Goal: Task Accomplishment & Management: Manage account settings

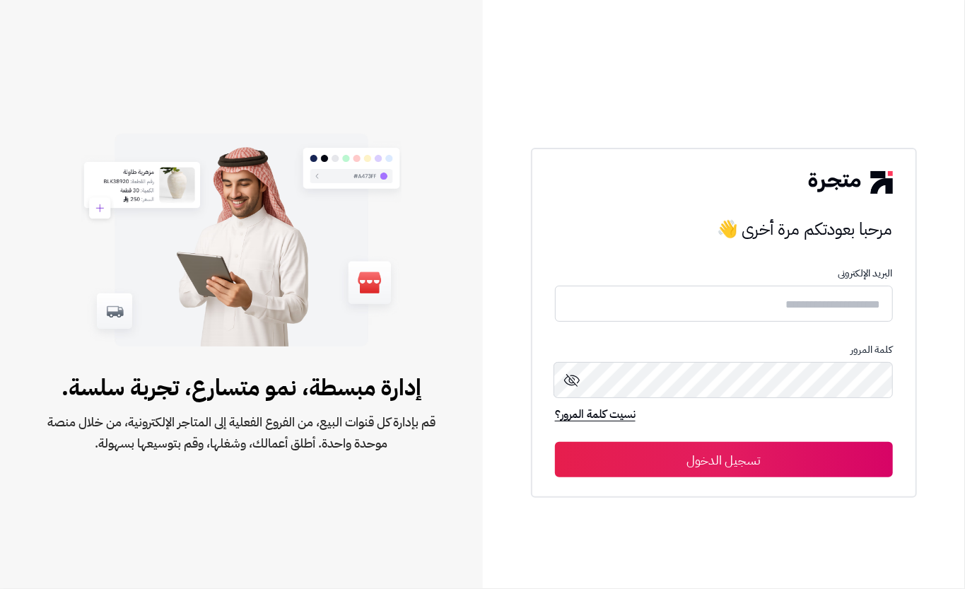
click at [699, 318] on input "text" at bounding box center [724, 304] width 338 height 36
type input "****"
click at [614, 448] on button "تسجيل الدخول" at bounding box center [724, 459] width 338 height 35
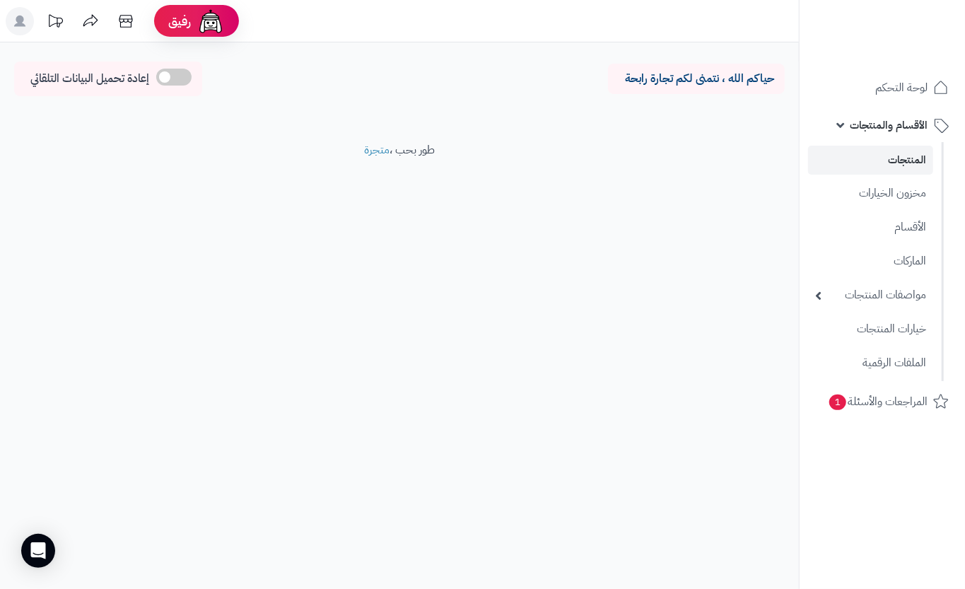
click at [848, 167] on link "المنتجات" at bounding box center [870, 160] width 125 height 29
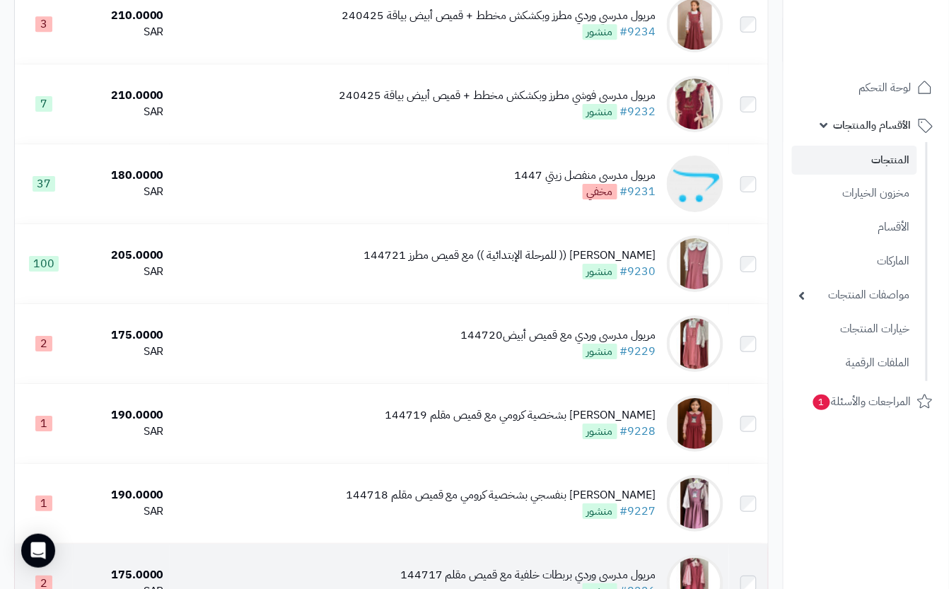
scroll to position [1368, 0]
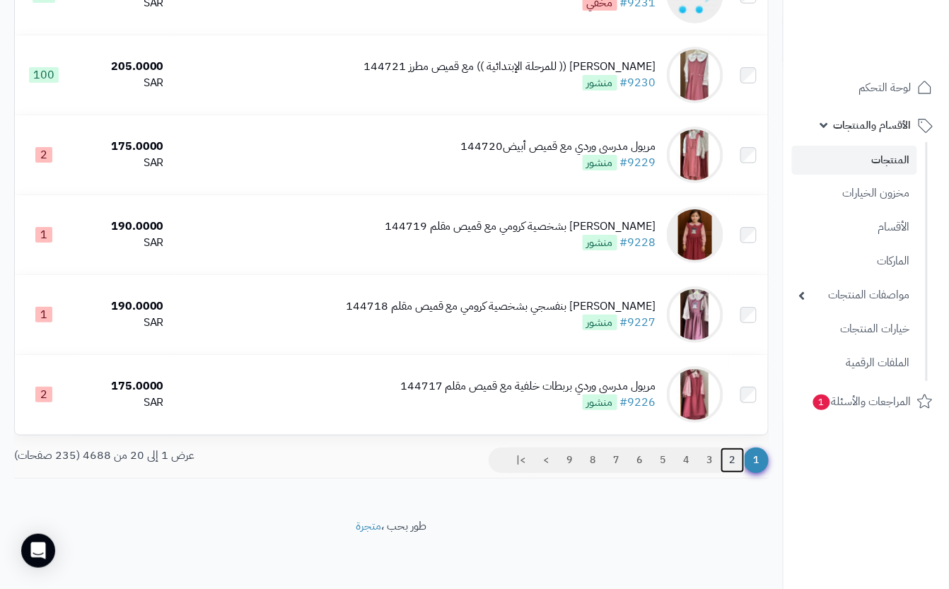
click at [738, 464] on link "2" at bounding box center [732, 459] width 24 height 25
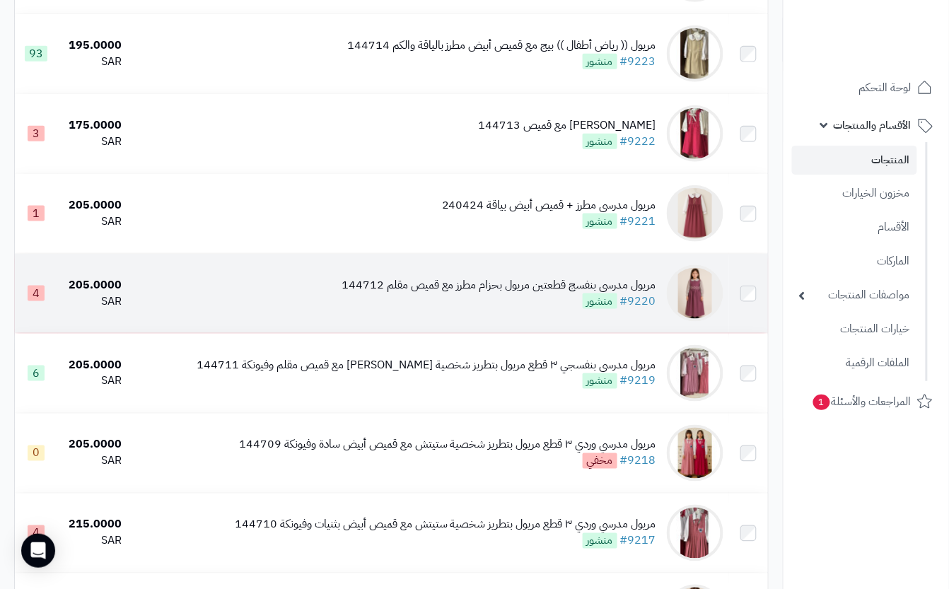
scroll to position [377, 0]
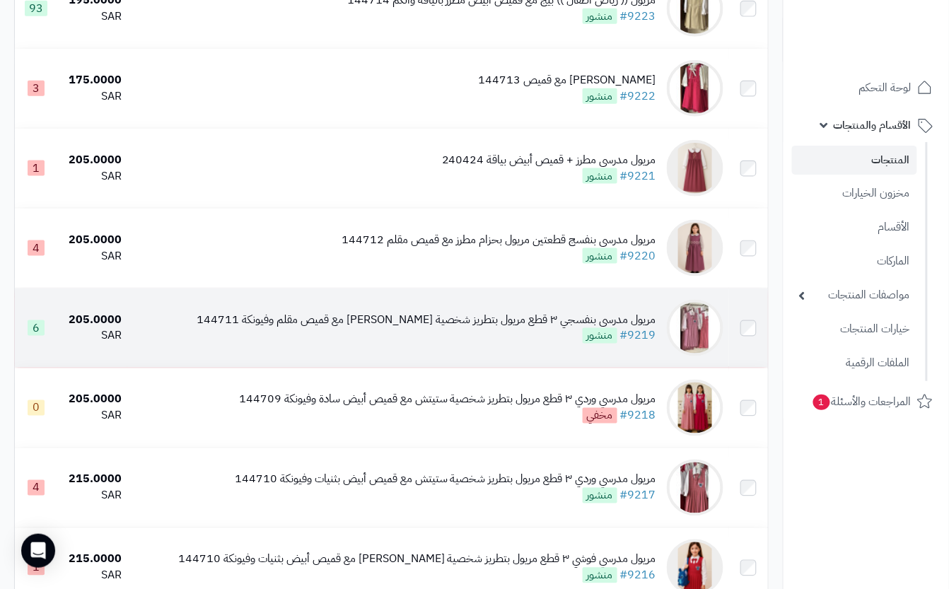
click at [462, 328] on div "مريول مدرسي بنفسجي ٣ قطع مريول بتطريز شخصية ستيتش مع قميص مقلم وفيونكة 144711" at bounding box center [426, 320] width 459 height 16
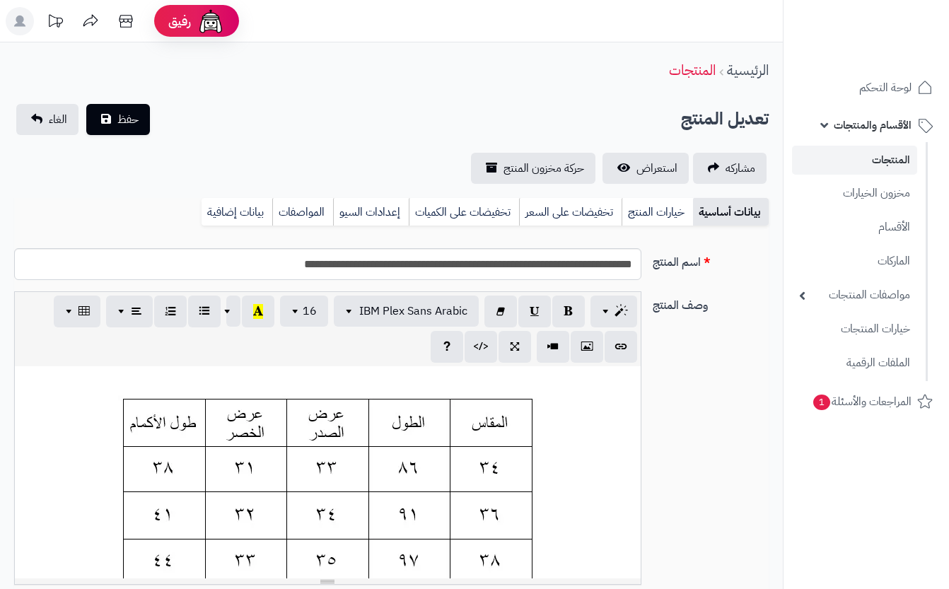
click at [670, 209] on link "خيارات المنتج" at bounding box center [656, 212] width 71 height 28
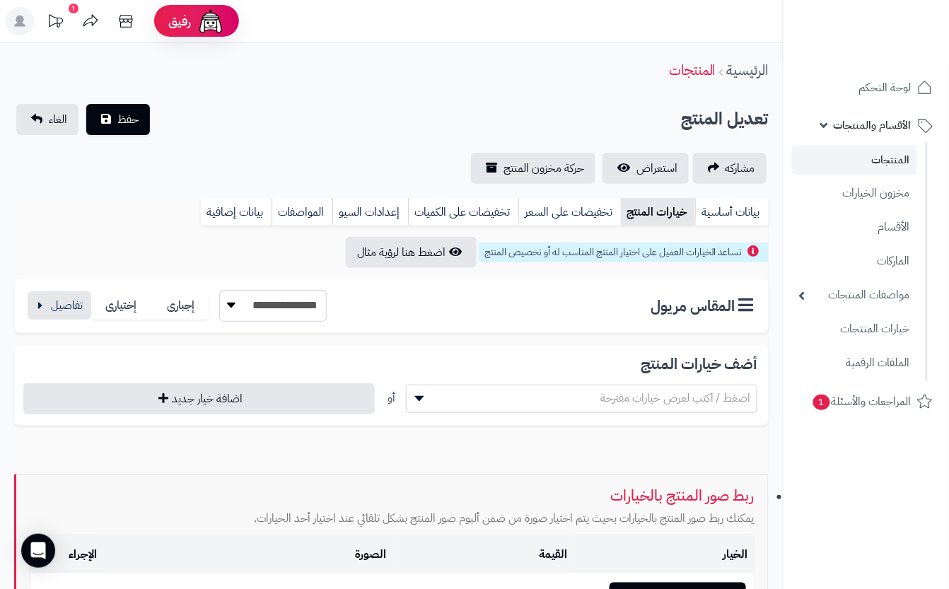
click at [77, 288] on div "**********" at bounding box center [391, 306] width 754 height 54
click at [94, 305] on label "إختيارى" at bounding box center [122, 305] width 59 height 29
click at [64, 300] on button "button" at bounding box center [60, 305] width 64 height 28
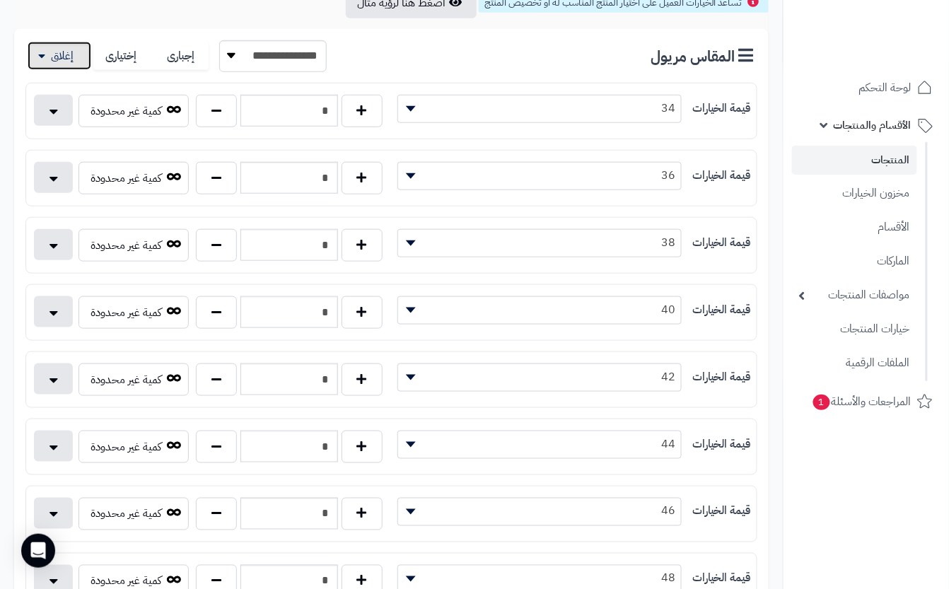
scroll to position [283, 0]
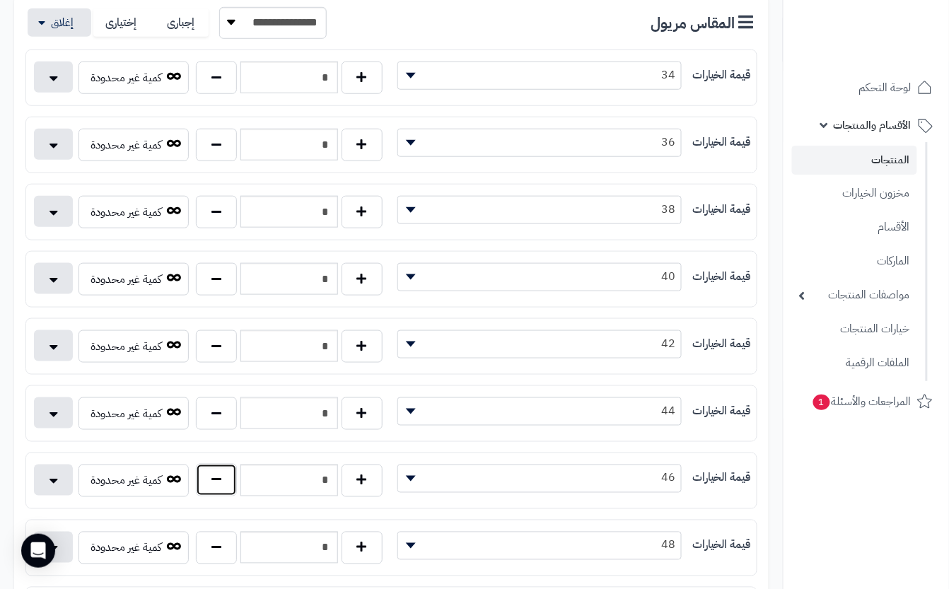
click at [210, 493] on button "button" at bounding box center [216, 480] width 41 height 33
type input "*"
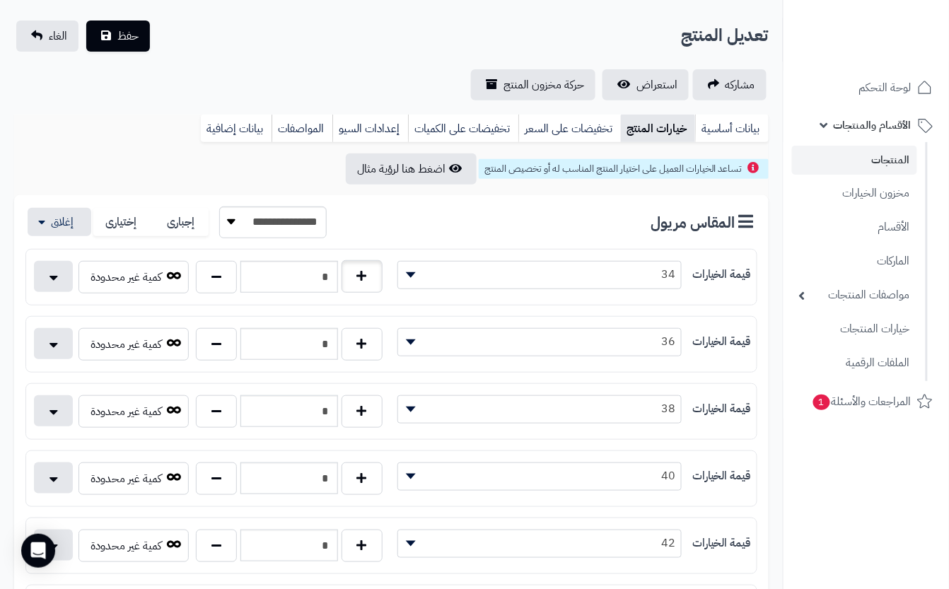
scroll to position [0, 0]
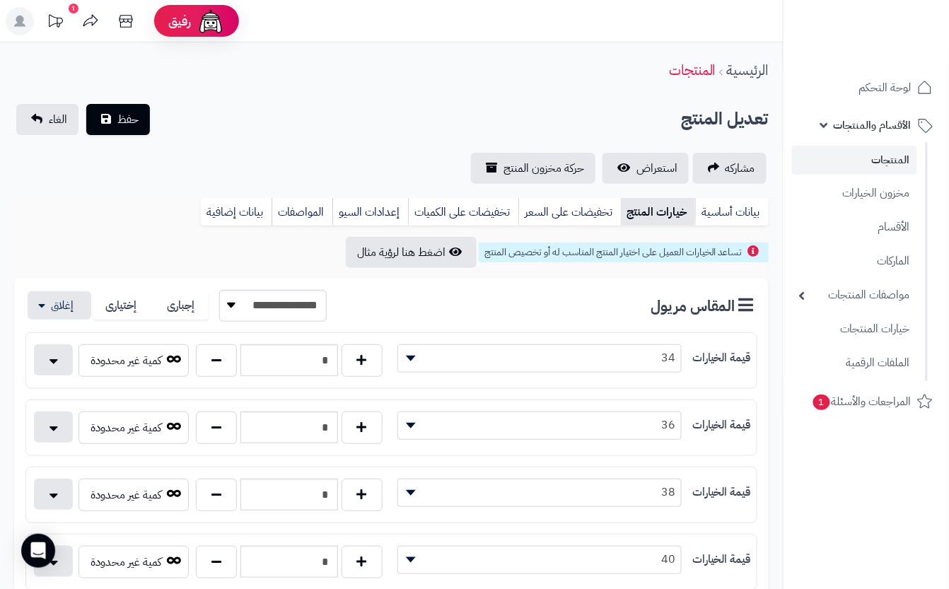
click at [276, 156] on div "مشاركه استعراض حركة مخزون المنتج" at bounding box center [391, 168] width 754 height 31
click at [109, 125] on button "حفظ" at bounding box center [118, 118] width 64 height 31
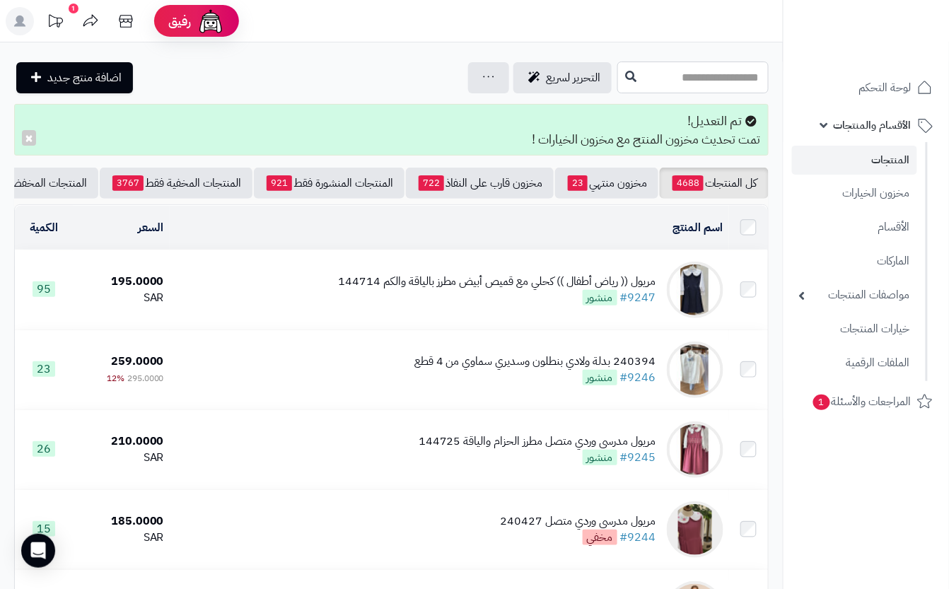
drag, startPoint x: 666, startPoint y: 82, endPoint x: 616, endPoint y: 318, distance: 241.2
click at [663, 92] on input "text" at bounding box center [692, 77] width 151 height 32
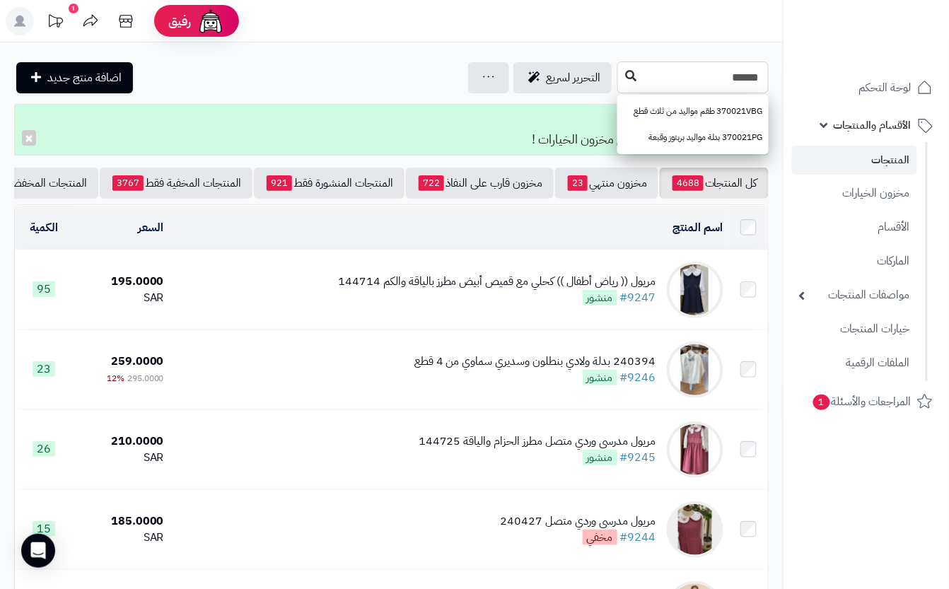
type input "******"
click at [625, 74] on icon at bounding box center [630, 75] width 11 height 11
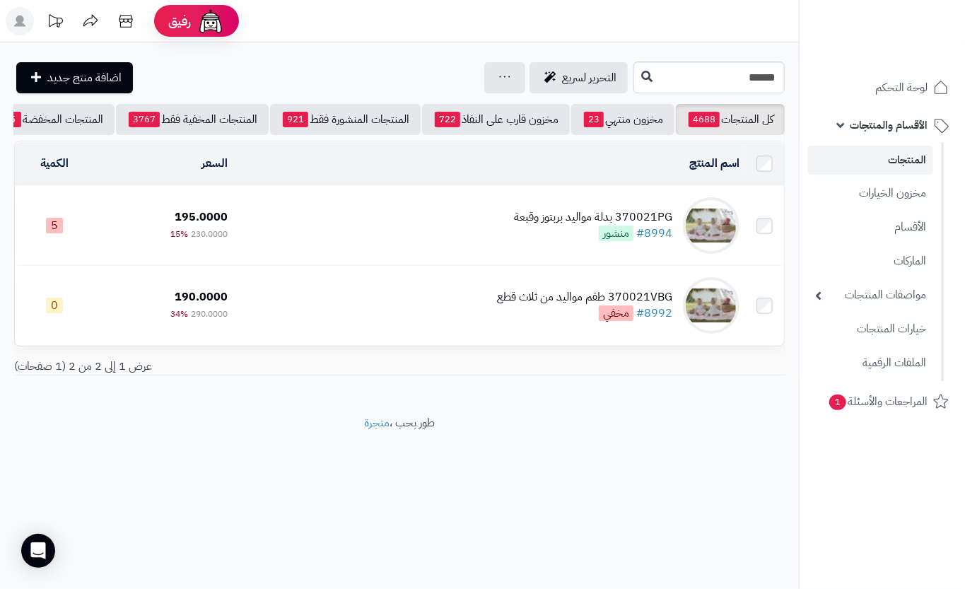
click at [338, 232] on td "370021PG بدلة مواليد بربتوز وقبعة #8994 منشور" at bounding box center [489, 225] width 512 height 79
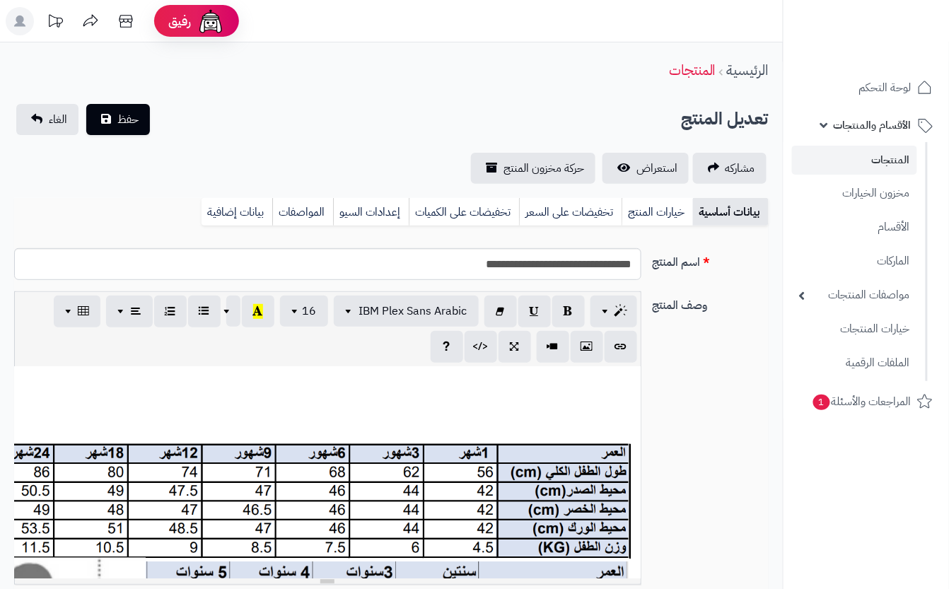
scroll to position [329, 0]
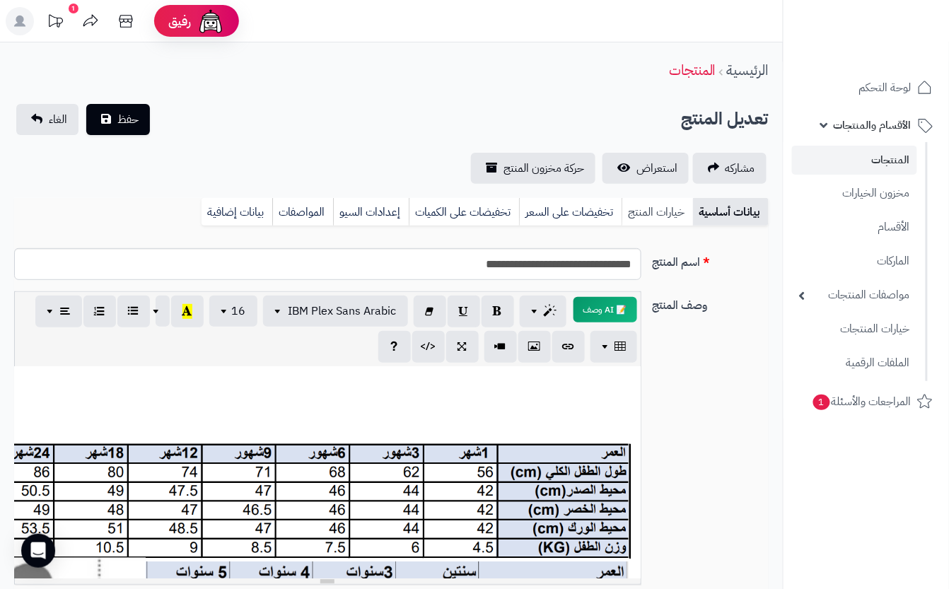
click at [643, 216] on link "خيارات المنتج" at bounding box center [656, 212] width 71 height 28
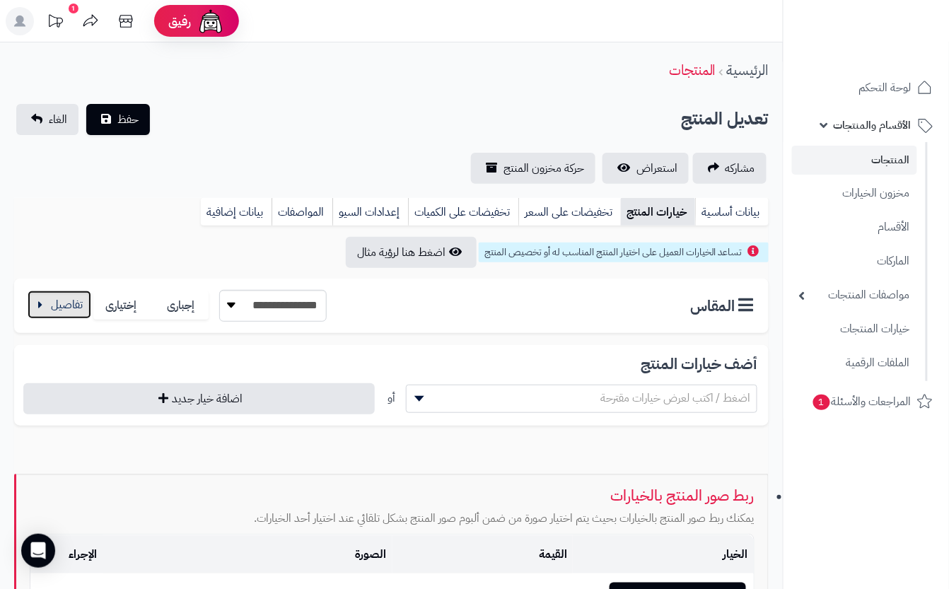
click at [74, 297] on button "button" at bounding box center [60, 305] width 64 height 28
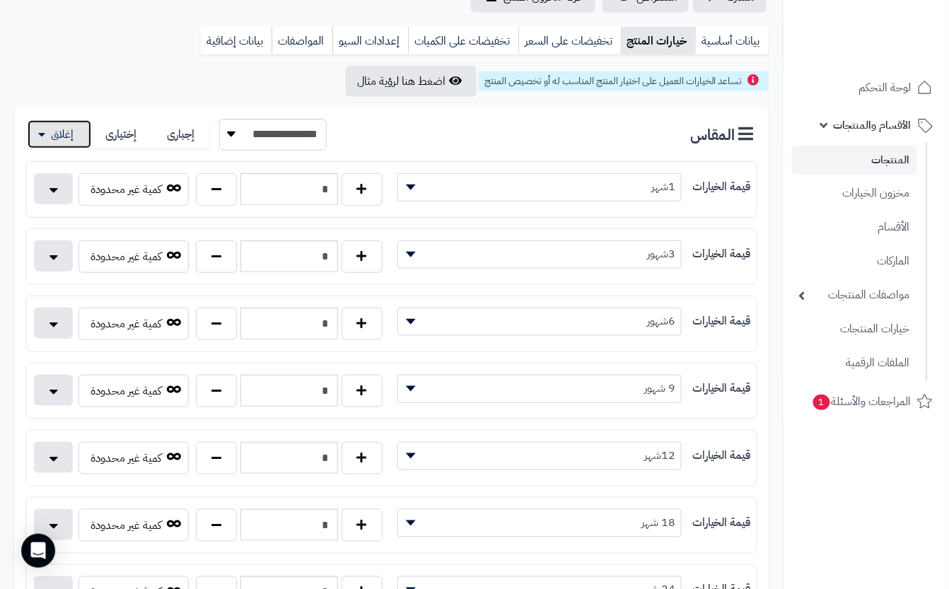
scroll to position [188, 0]
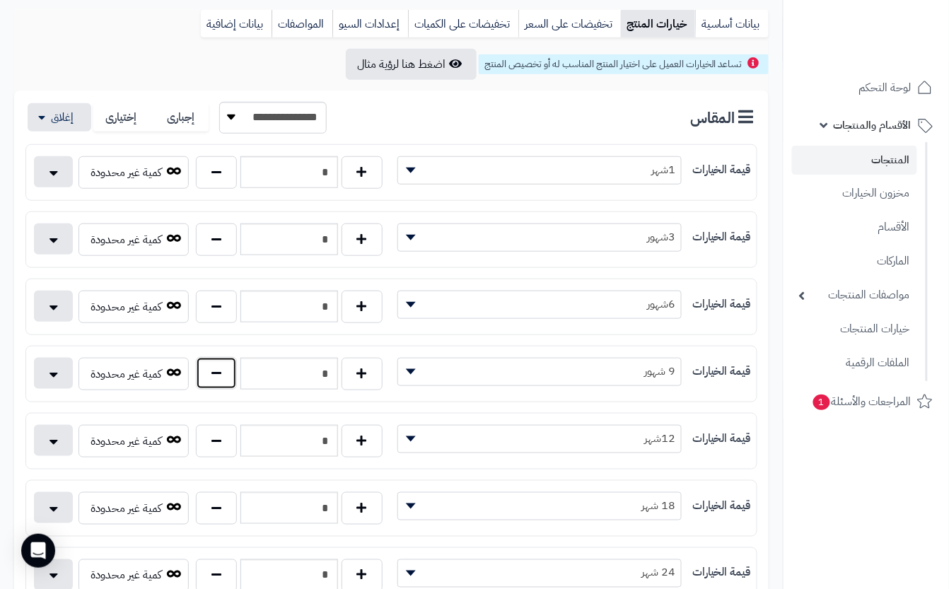
click at [218, 377] on button "button" at bounding box center [216, 373] width 41 height 33
type input "*"
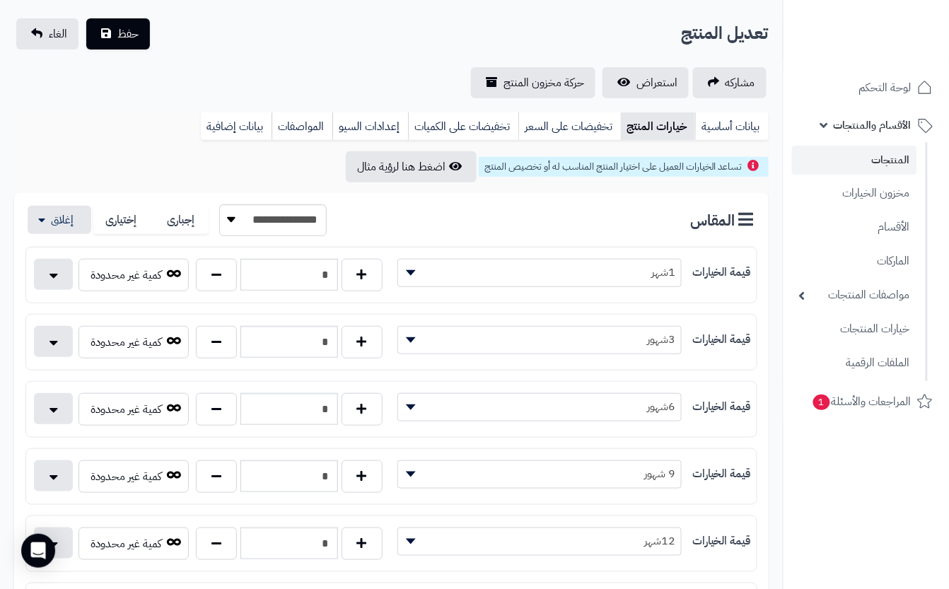
scroll to position [0, 0]
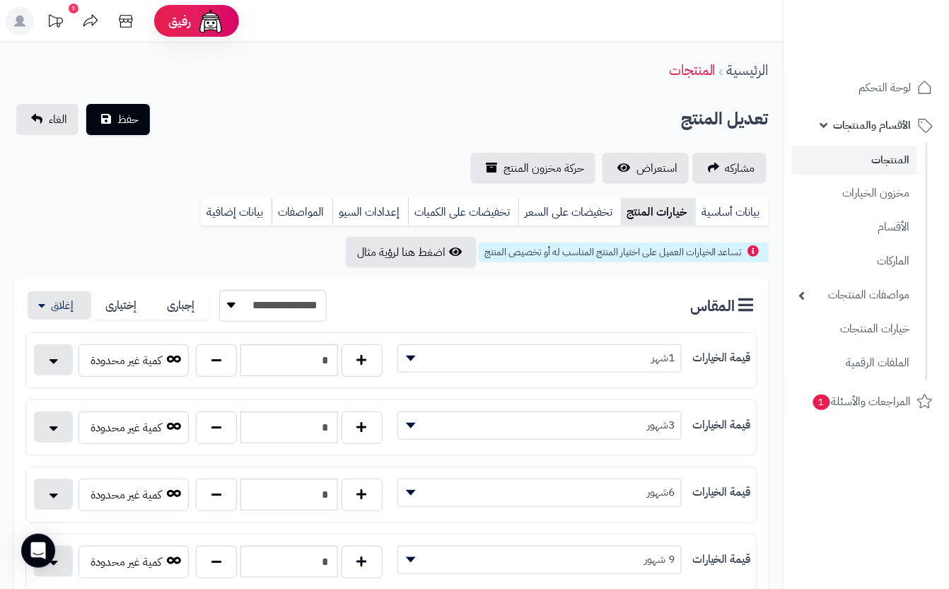
click at [209, 119] on div "تعديل المنتج حفظ الغاء" at bounding box center [391, 119] width 754 height 31
click at [130, 119] on span "حفظ" at bounding box center [127, 118] width 21 height 17
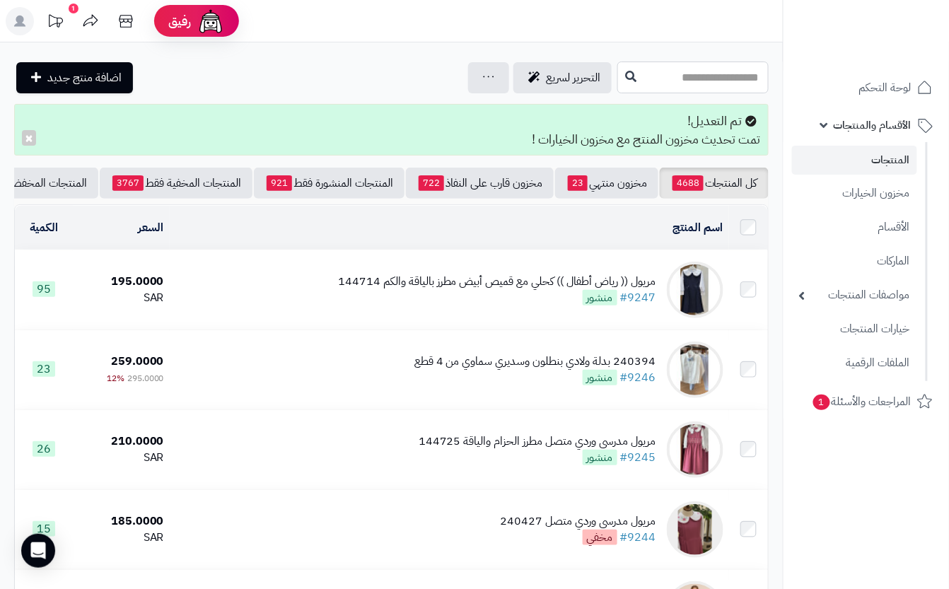
click at [677, 82] on input "text" at bounding box center [692, 77] width 151 height 32
type input "*********"
click at [625, 76] on icon at bounding box center [630, 75] width 11 height 11
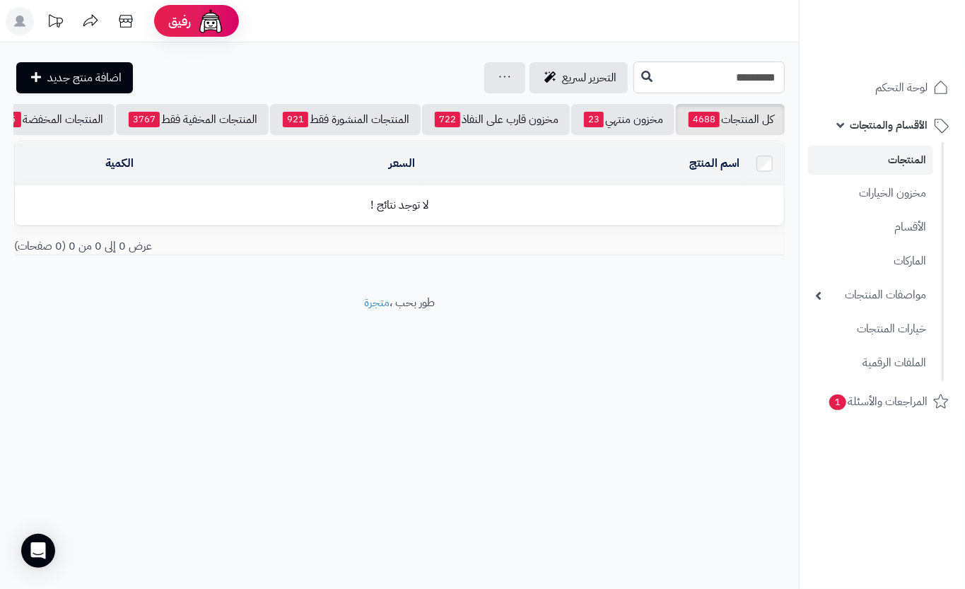
click at [684, 80] on input "*********" at bounding box center [708, 77] width 151 height 32
type input "*******"
click at [641, 74] on icon at bounding box center [646, 75] width 11 height 11
click at [739, 74] on input "*******" at bounding box center [708, 77] width 151 height 32
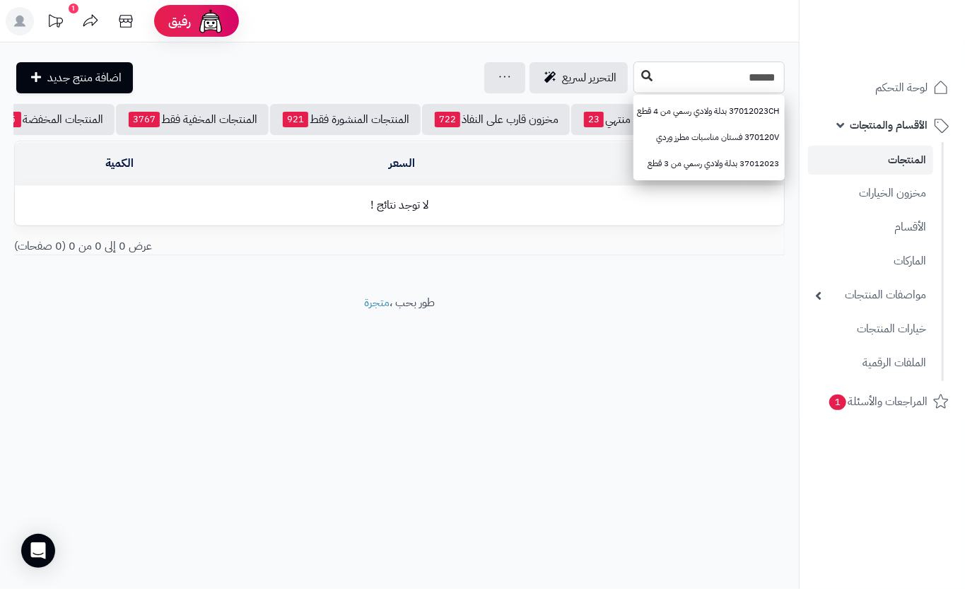
type input "******"
click at [641, 81] on icon at bounding box center [646, 75] width 11 height 11
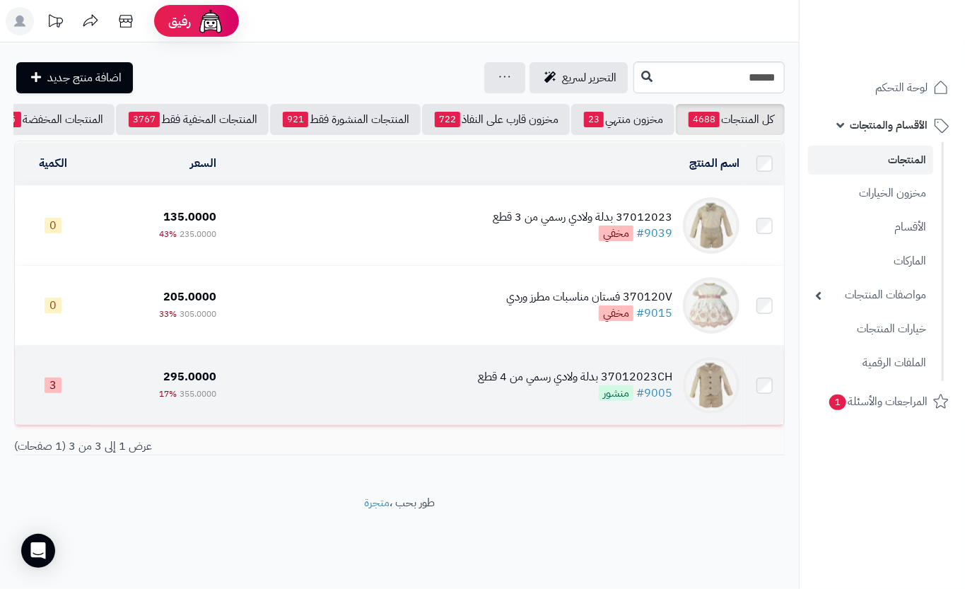
click at [521, 401] on div "37012023CH بدلة ولادي رسمي من 4 قطع #9005 منشور" at bounding box center [575, 385] width 194 height 33
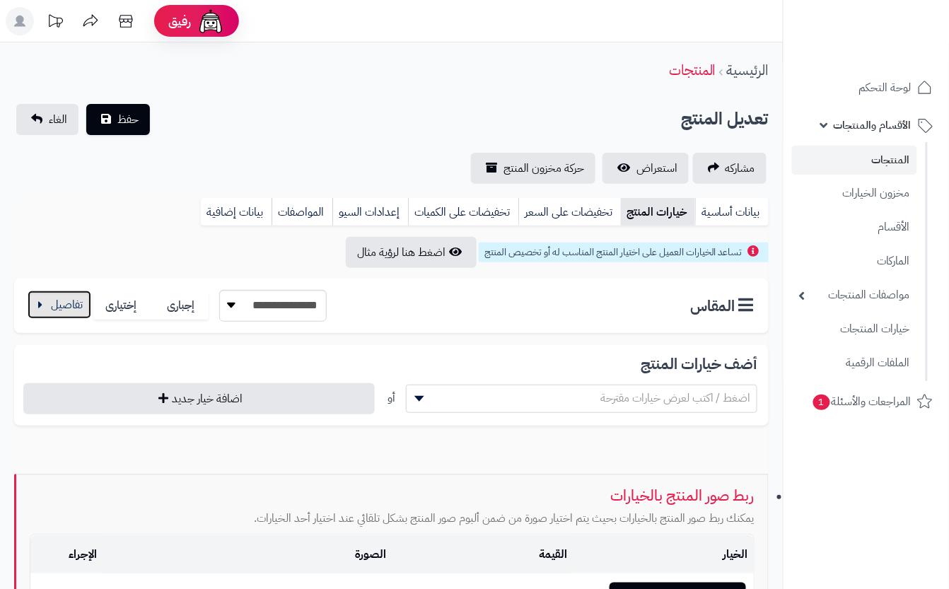
click at [65, 303] on button "button" at bounding box center [60, 305] width 64 height 28
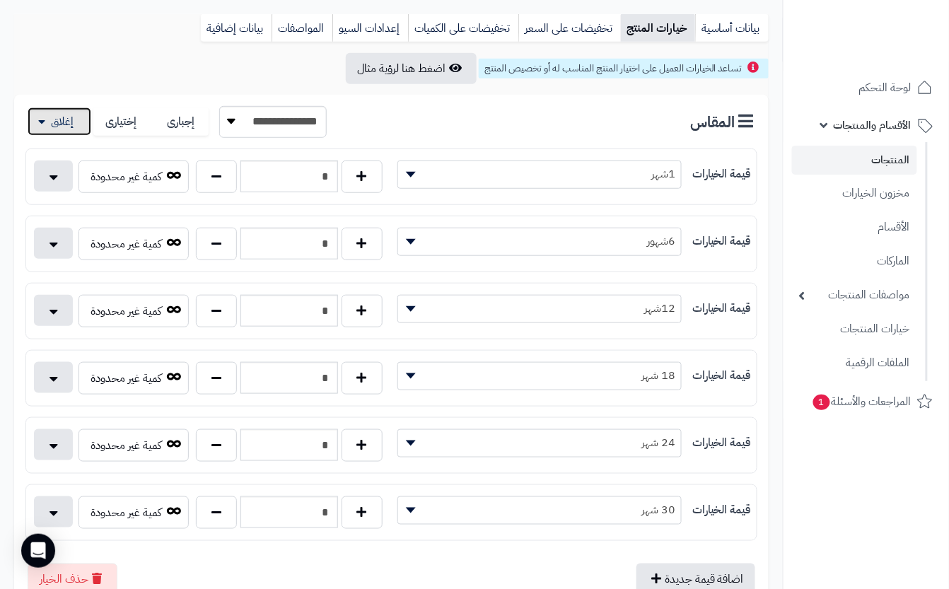
scroll to position [188, 0]
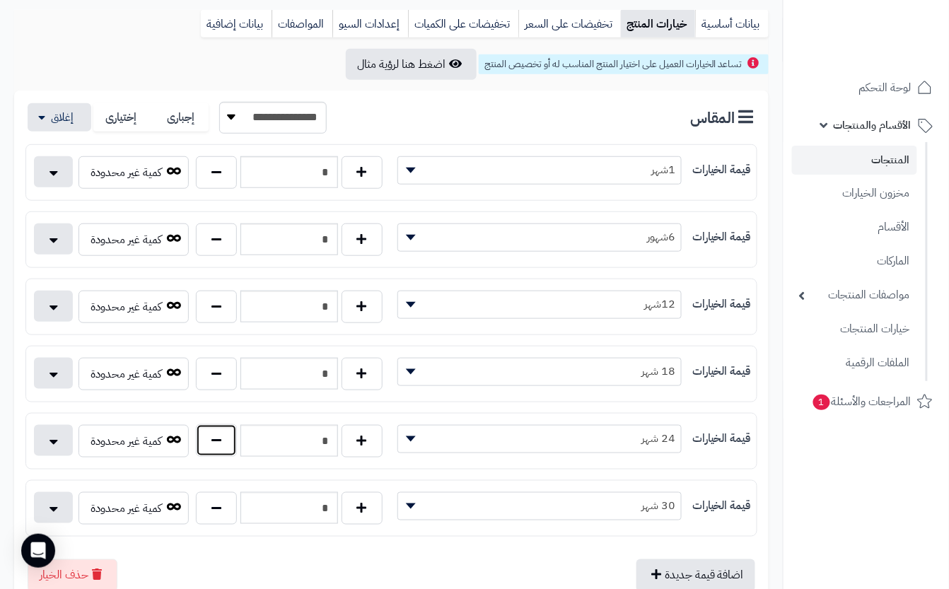
click at [221, 445] on button "button" at bounding box center [216, 440] width 41 height 33
type input "*"
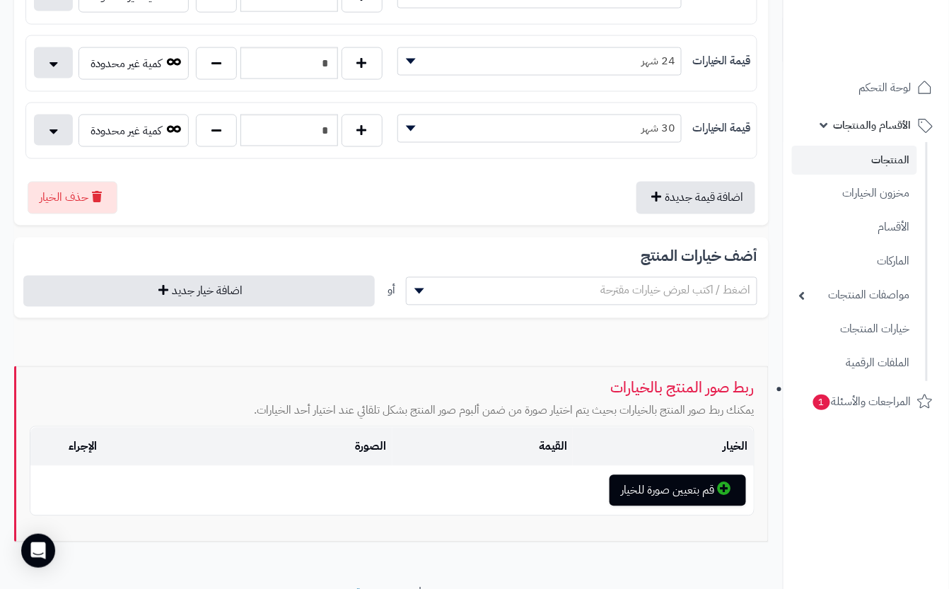
scroll to position [0, 0]
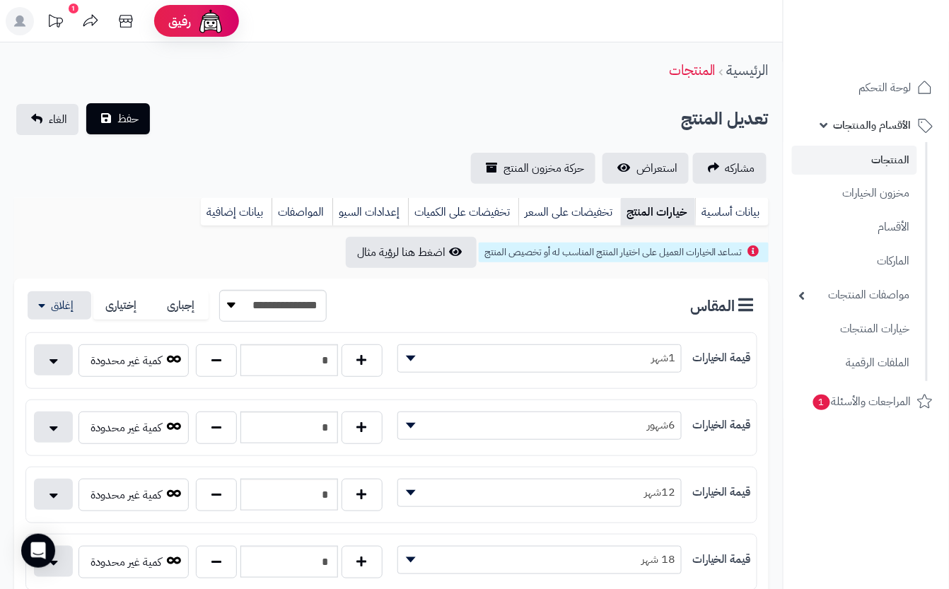
drag, startPoint x: 202, startPoint y: 125, endPoint x: 142, endPoint y: 122, distance: 60.2
click at [198, 122] on div "تعديل المنتج حفظ الغاء" at bounding box center [391, 119] width 754 height 31
click at [139, 120] on button "حفظ" at bounding box center [118, 118] width 64 height 31
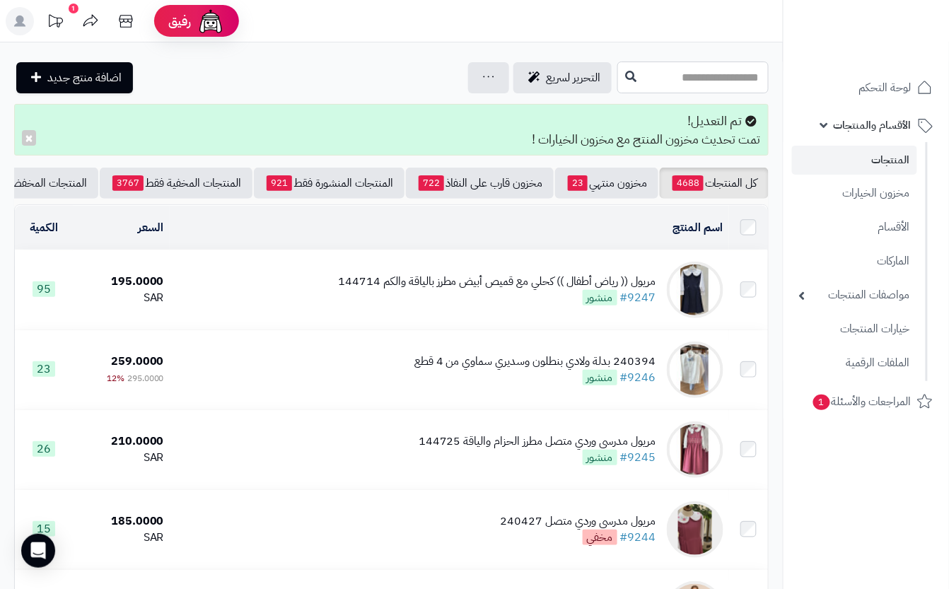
click at [623, 74] on input "text" at bounding box center [692, 77] width 151 height 32
